Goal: Task Accomplishment & Management: Manage account settings

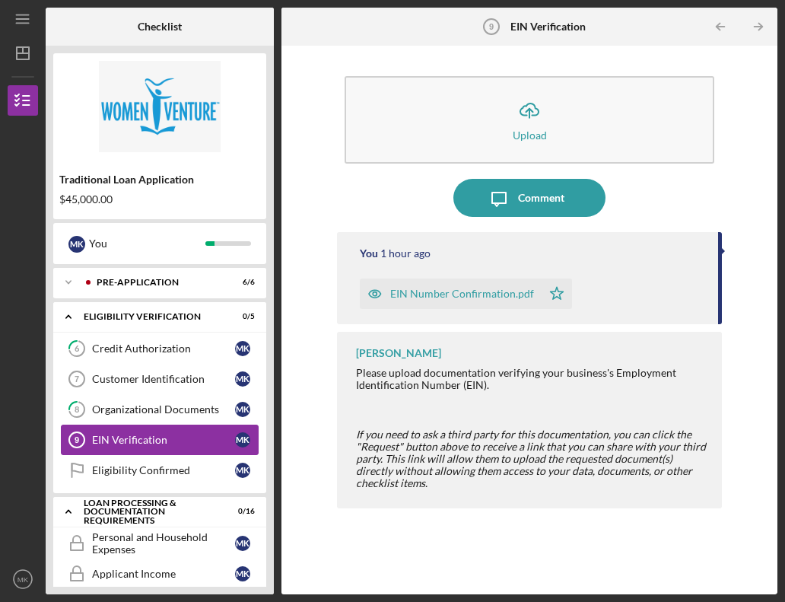
click at [120, 428] on link "EIN Verification 9 EIN Verification M K" at bounding box center [160, 440] width 198 height 30
click at [118, 402] on link "8 Organizational Documents M K" at bounding box center [160, 409] width 198 height 30
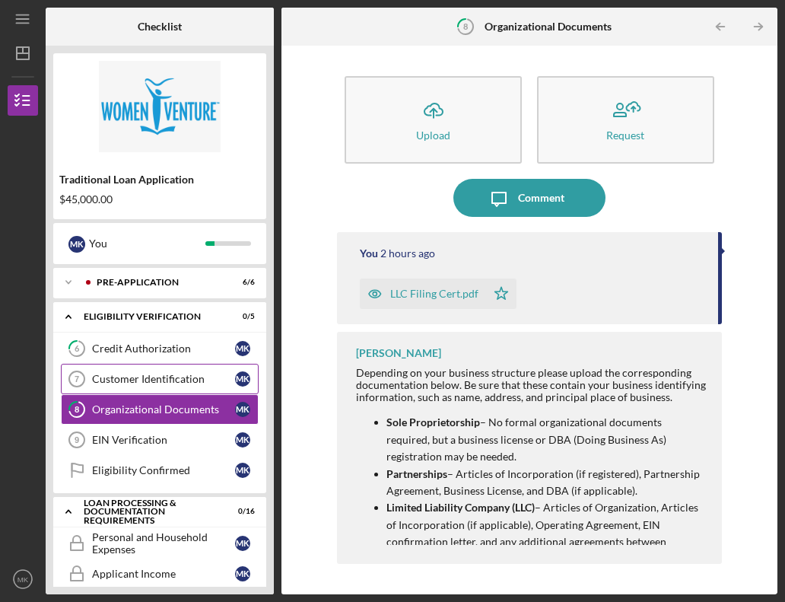
click at [120, 375] on div "Customer Identification" at bounding box center [163, 379] width 143 height 12
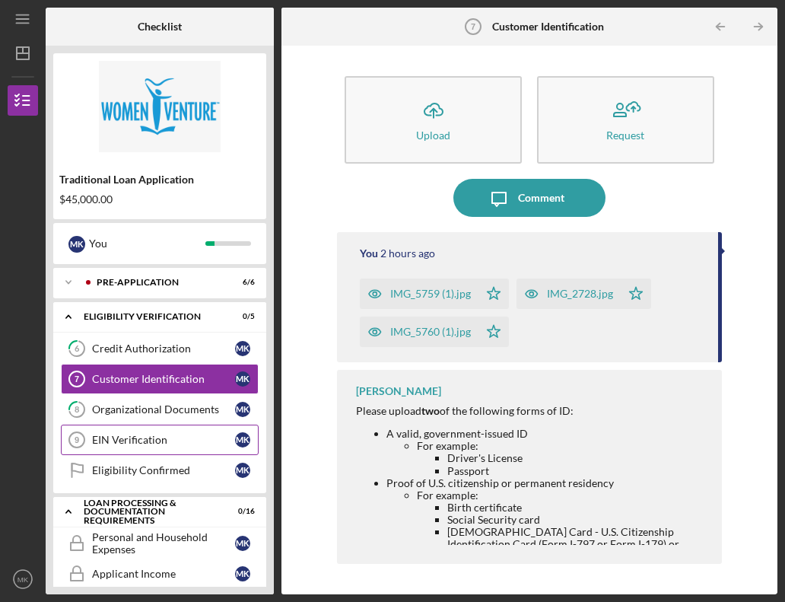
click at [114, 430] on link "EIN Verification 9 EIN Verification M K" at bounding box center [160, 440] width 198 height 30
